Goal: Navigation & Orientation: Find specific page/section

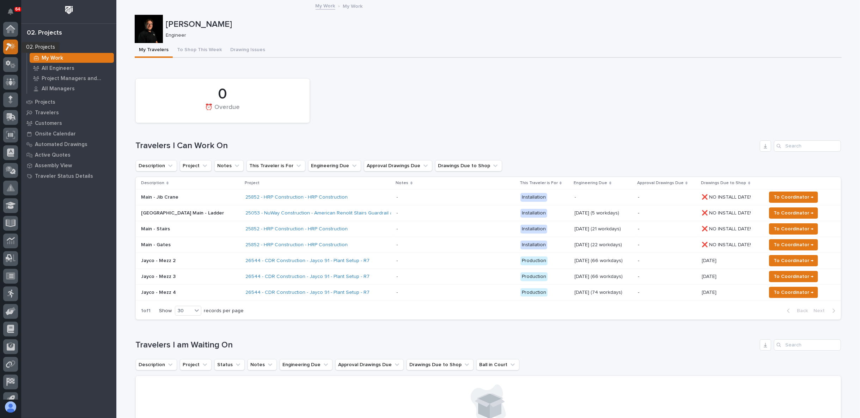
click at [12, 42] on icon at bounding box center [13, 45] width 6 height 7
click at [14, 32] on icon at bounding box center [10, 29] width 7 height 7
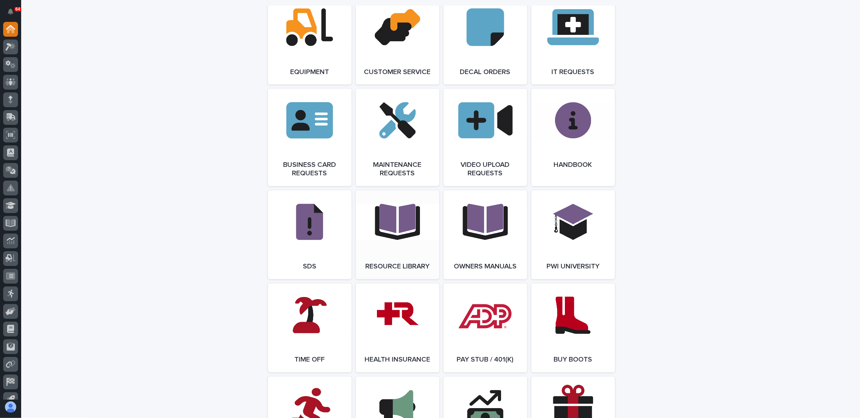
scroll to position [1045, 0]
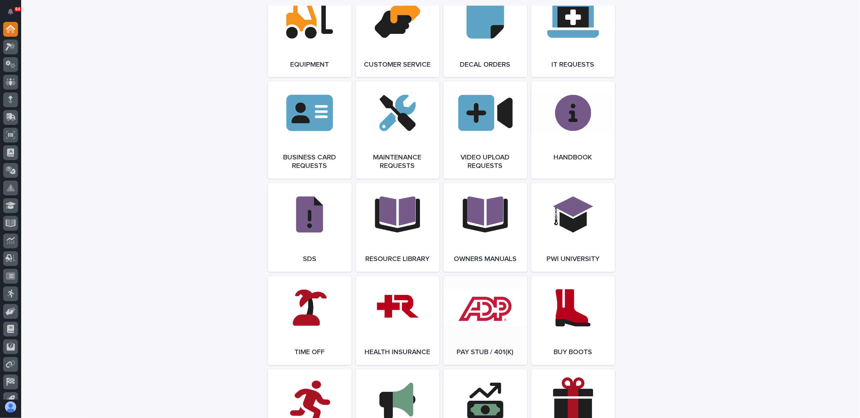
click at [467, 318] on link "Open Link" at bounding box center [486, 320] width 84 height 89
click at [9, 48] on icon at bounding box center [11, 47] width 10 height 8
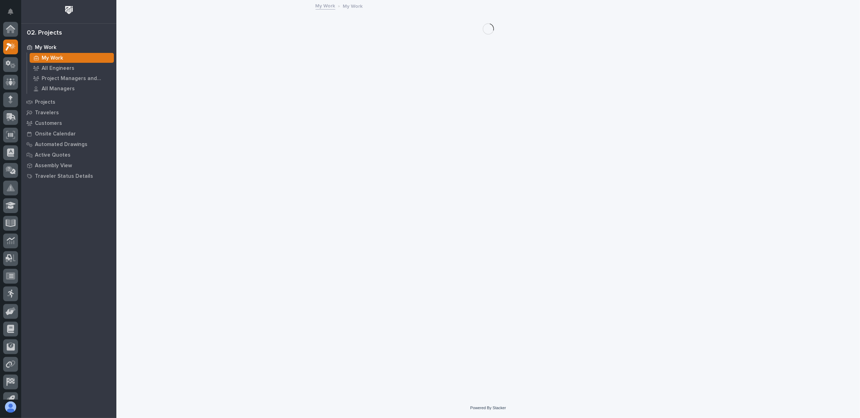
scroll to position [18, 0]
